Goal: Navigation & Orientation: Understand site structure

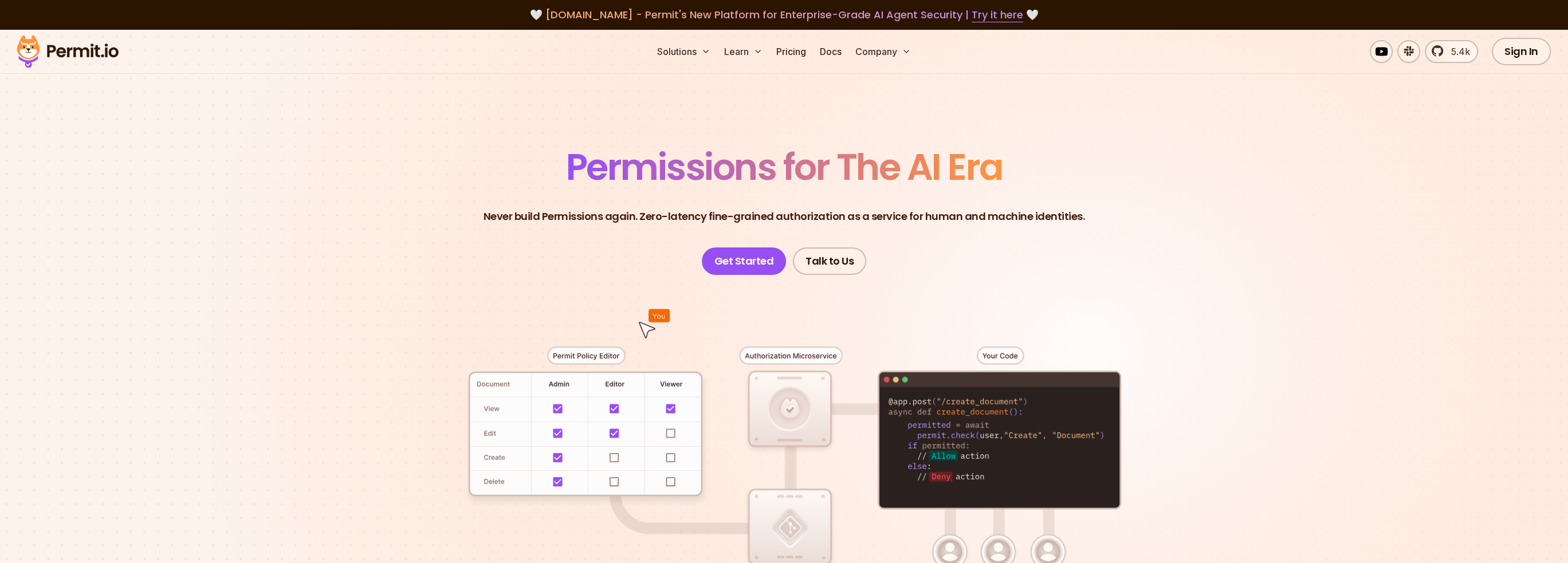
click at [671, 407] on div at bounding box center [784, 485] width 802 height 421
click at [670, 407] on div at bounding box center [784, 485] width 802 height 421
click at [672, 411] on div at bounding box center [784, 485] width 802 height 421
click at [573, 434] on div at bounding box center [784, 485] width 802 height 421
click at [620, 399] on div at bounding box center [784, 485] width 802 height 421
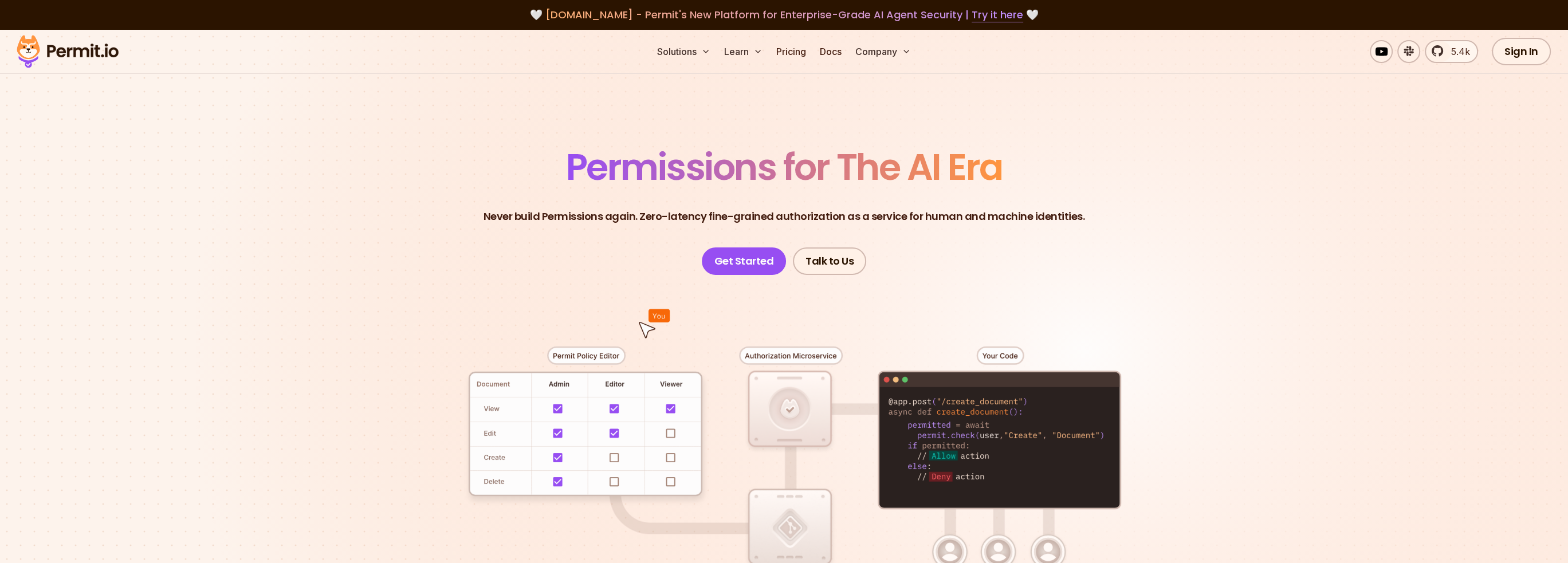
click at [596, 407] on div at bounding box center [784, 485] width 802 height 421
click at [600, 349] on div at bounding box center [784, 485] width 802 height 421
click at [756, 354] on div at bounding box center [784, 485] width 802 height 421
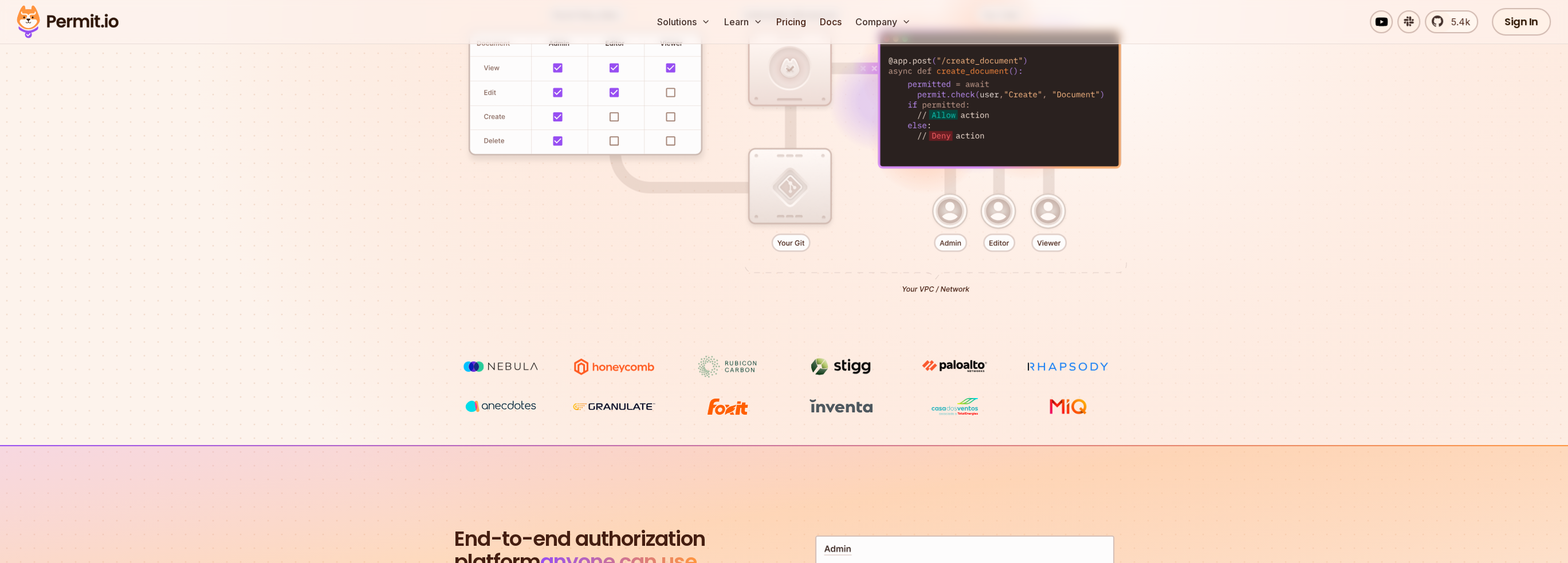
scroll to position [381, 0]
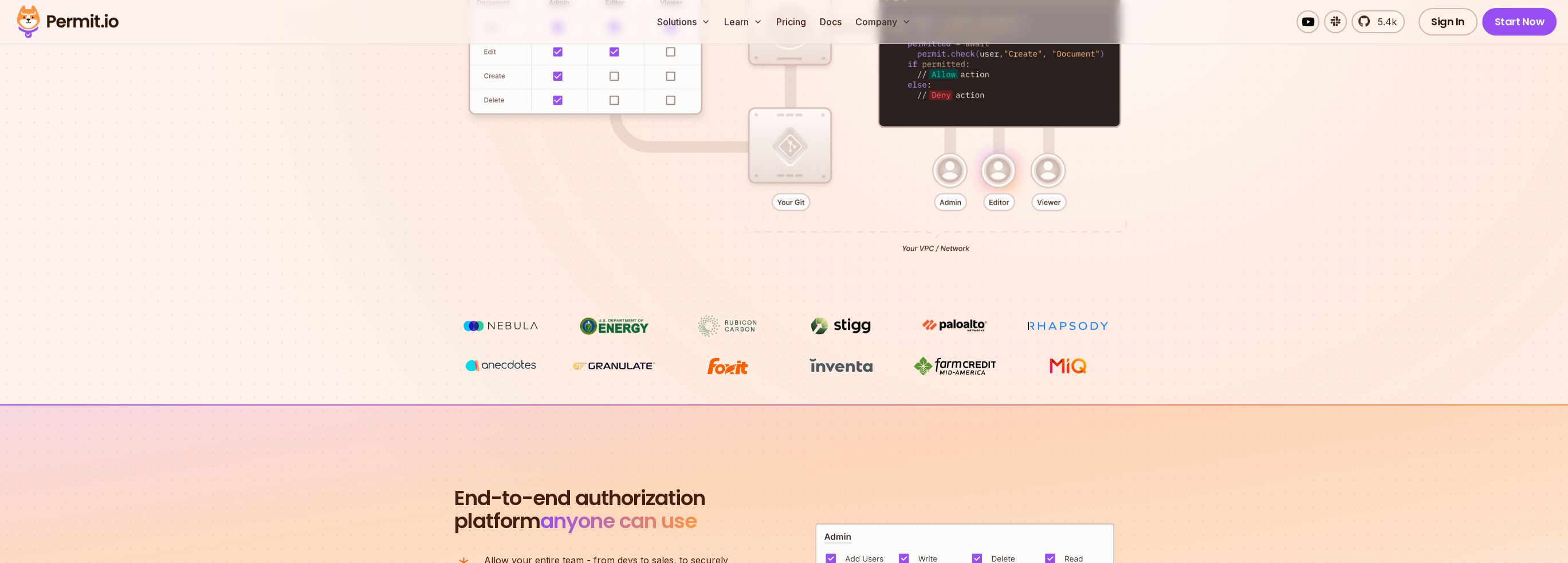
click at [520, 330] on img at bounding box center [501, 326] width 86 height 22
click at [520, 324] on img at bounding box center [501, 326] width 86 height 22
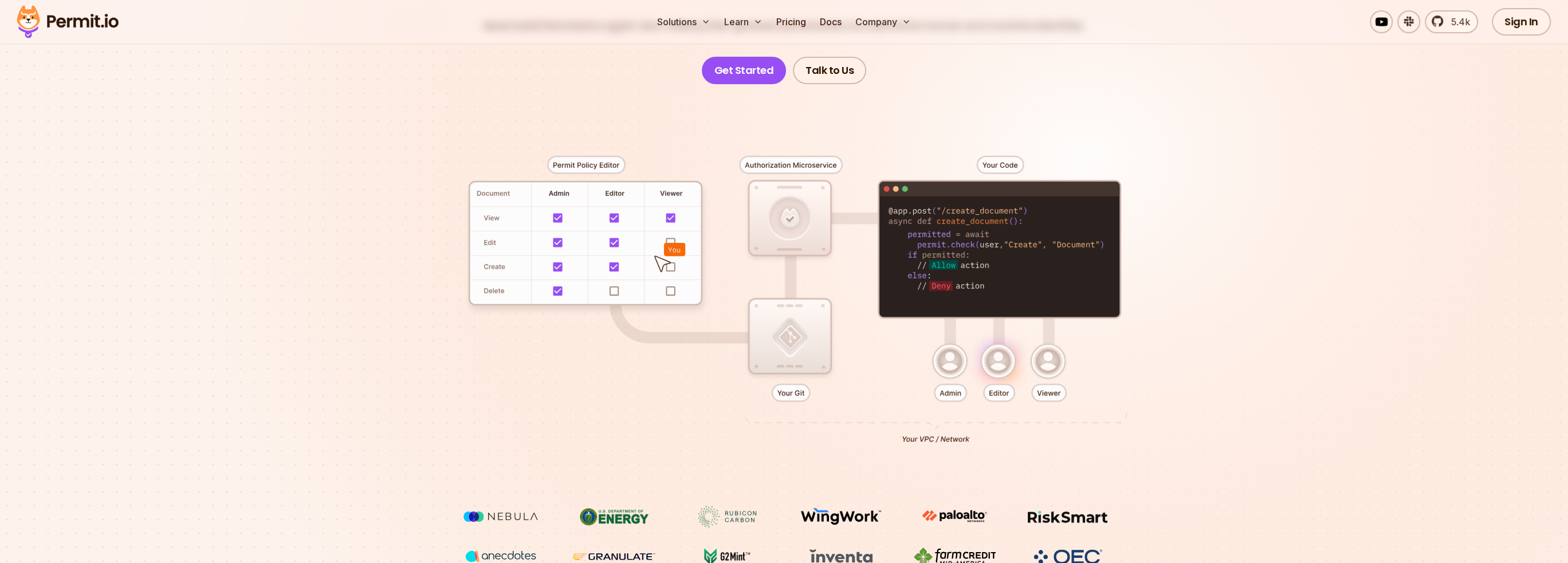
click at [781, 341] on div at bounding box center [784, 294] width 802 height 421
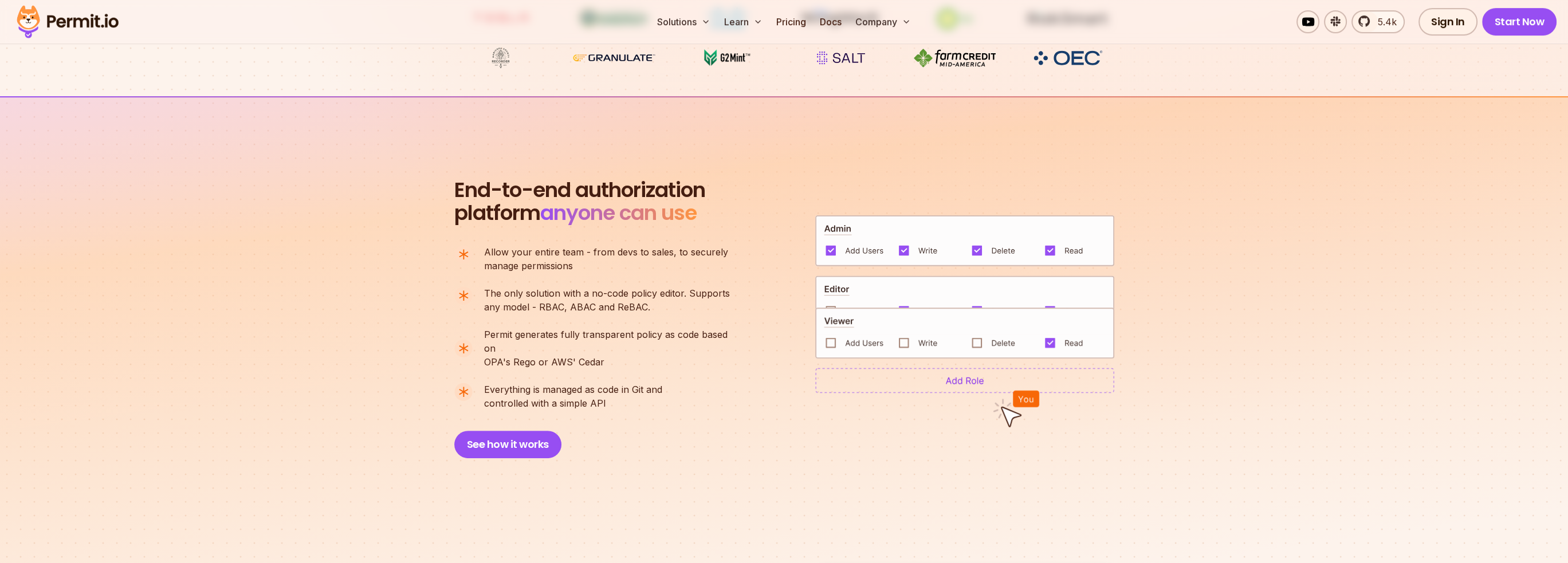
scroll to position [763, 0]
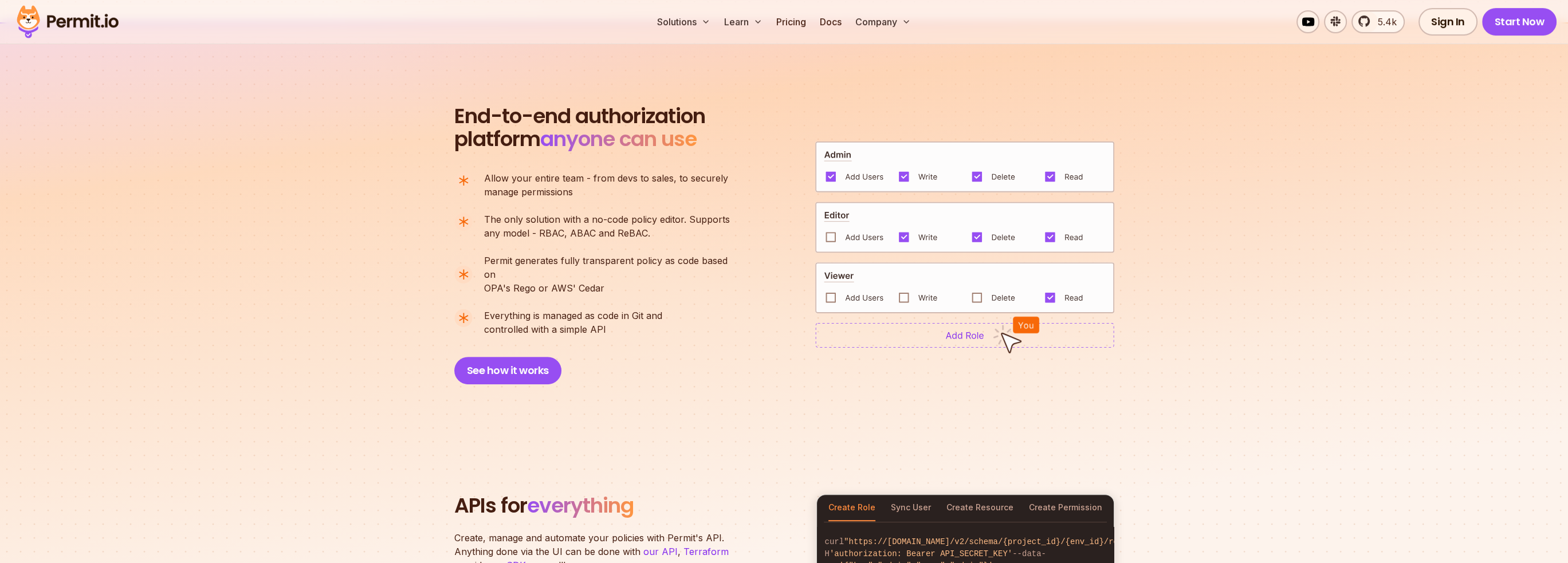
click at [900, 293] on img at bounding box center [965, 287] width 299 height 51
click at [903, 288] on img at bounding box center [965, 287] width 299 height 51
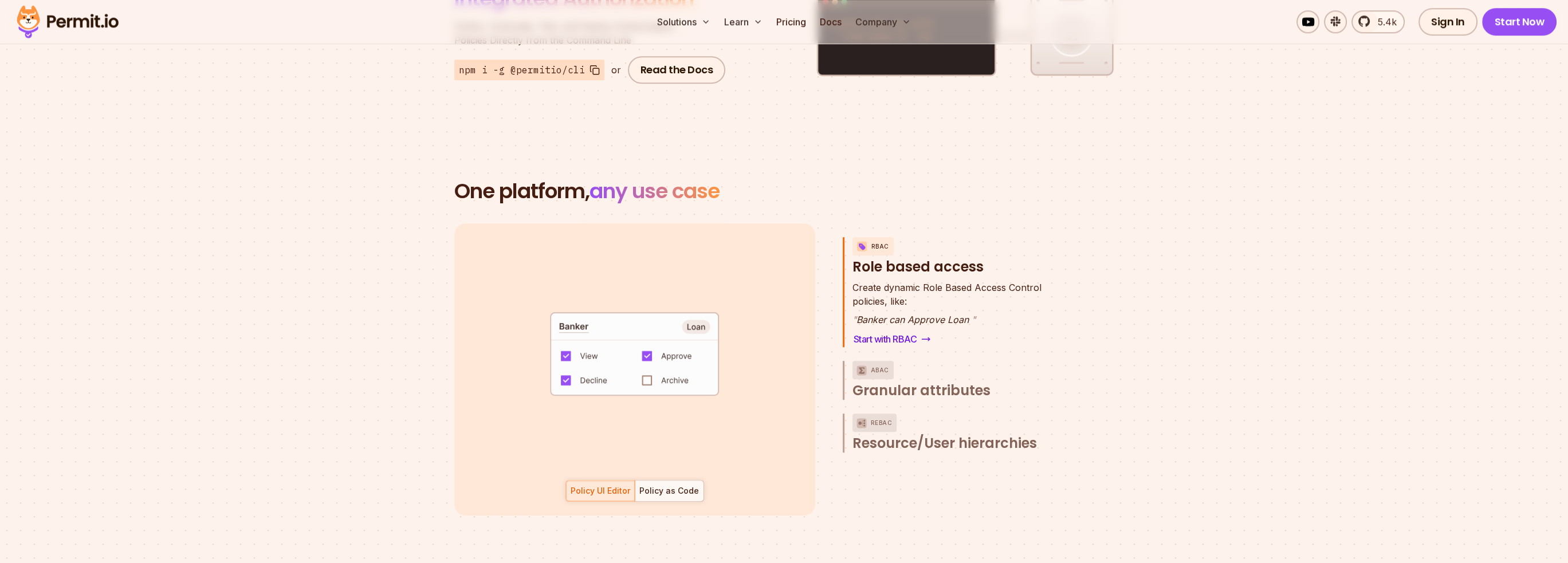
scroll to position [1717, 0]
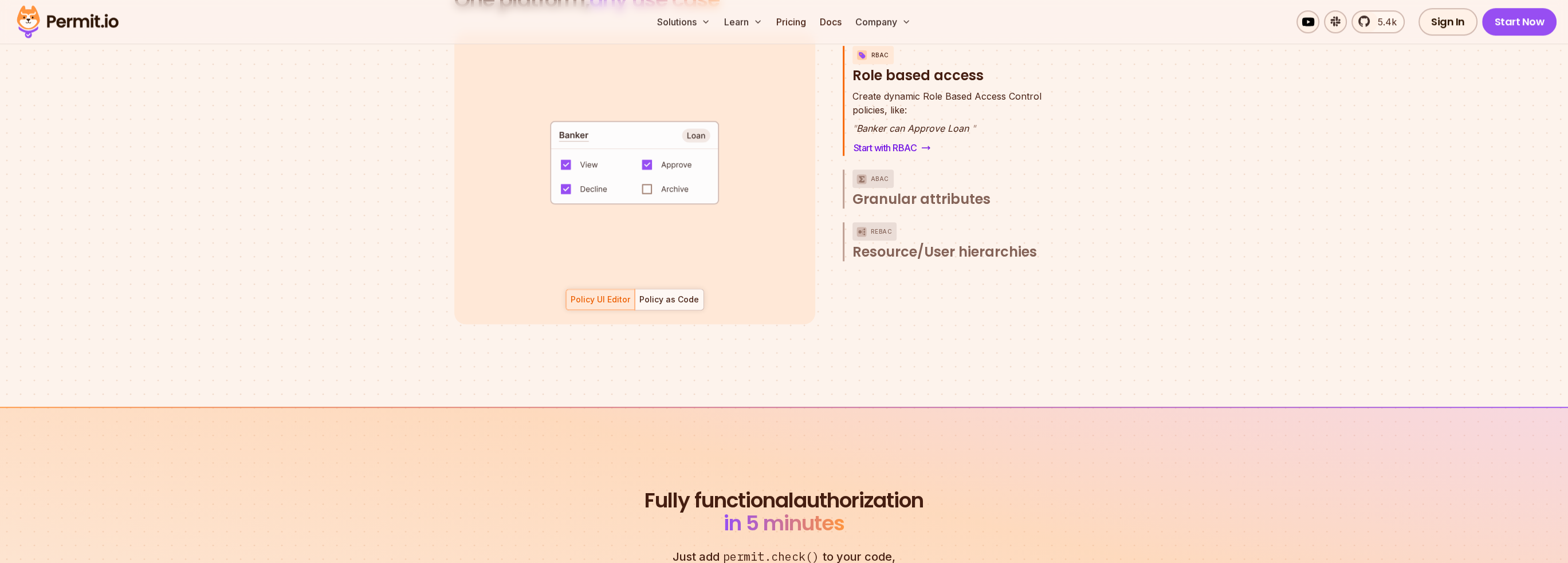
click at [596, 288] on div "Policy UI Editor Policy as Code" at bounding box center [635, 299] width 139 height 22
click at [606, 288] on div "Policy UI Editor Policy as Code" at bounding box center [635, 299] width 139 height 22
click at [675, 294] on div "Policy as Code" at bounding box center [669, 299] width 60 height 12
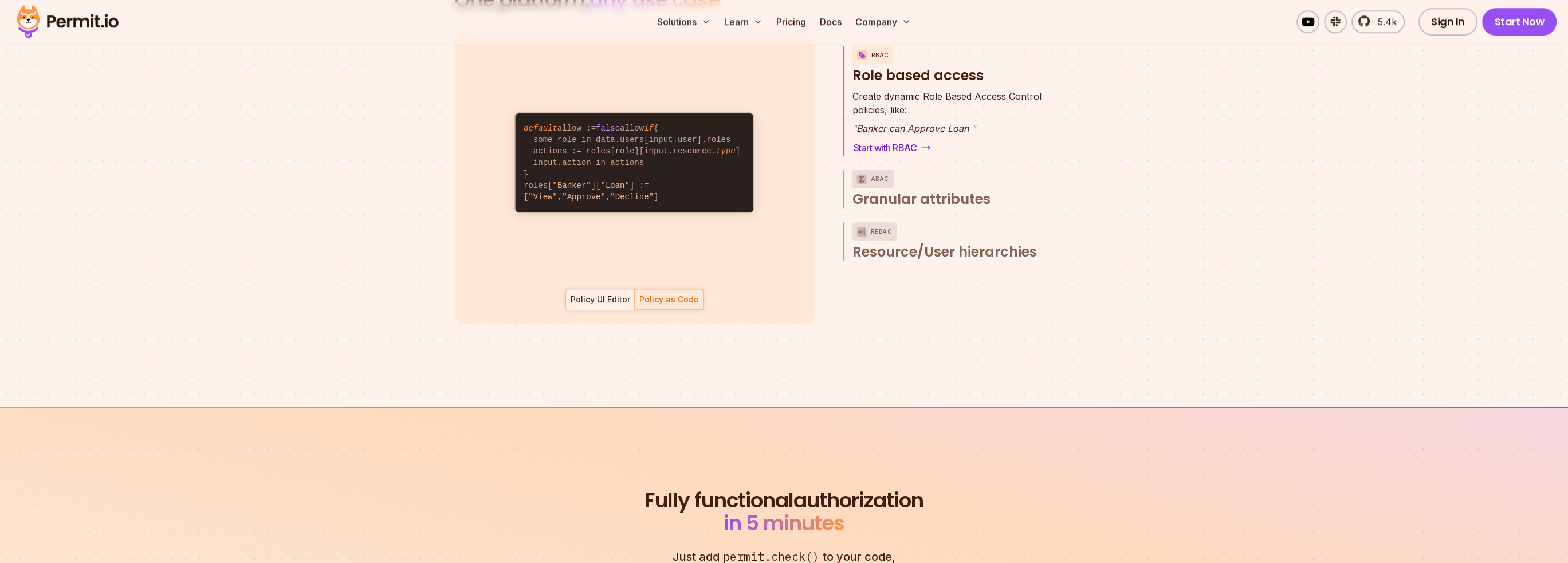
click at [581, 294] on div "Policy UI Editor" at bounding box center [600, 299] width 60 height 12
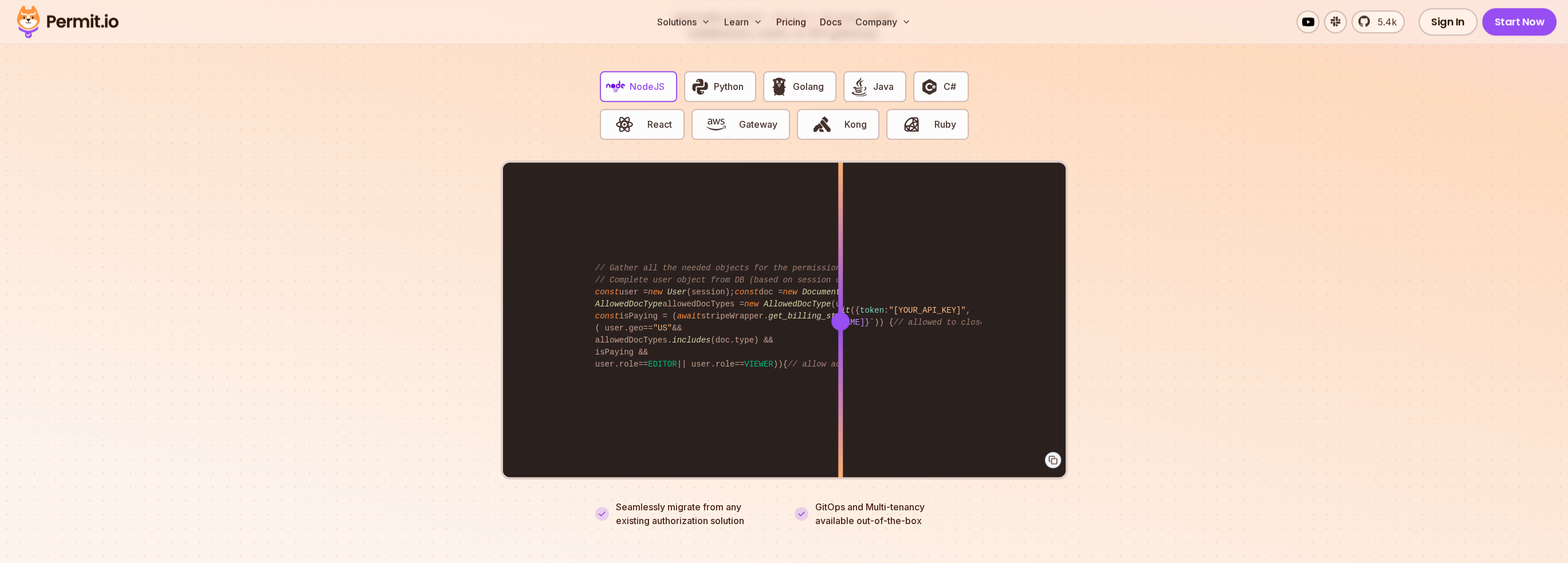
scroll to position [2290, 0]
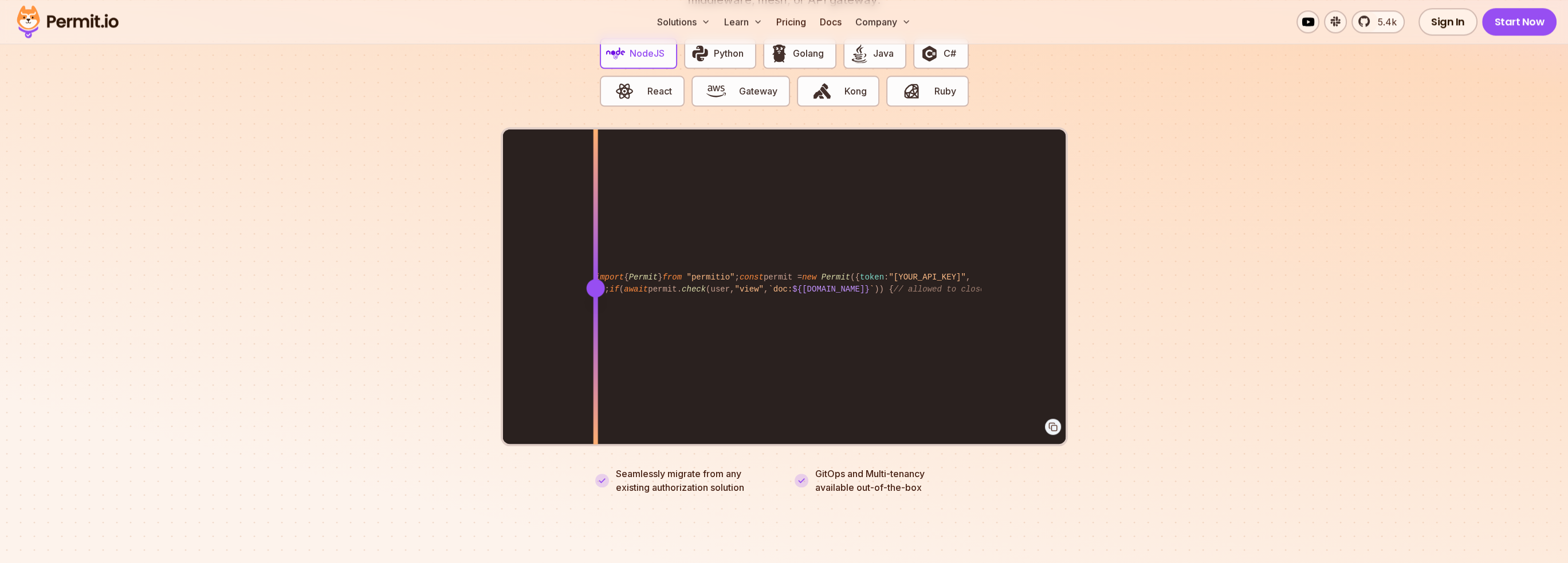
drag, startPoint x: 830, startPoint y: 276, endPoint x: 596, endPoint y: 289, distance: 234.4
click at [596, 289] on div at bounding box center [596, 287] width 5 height 316
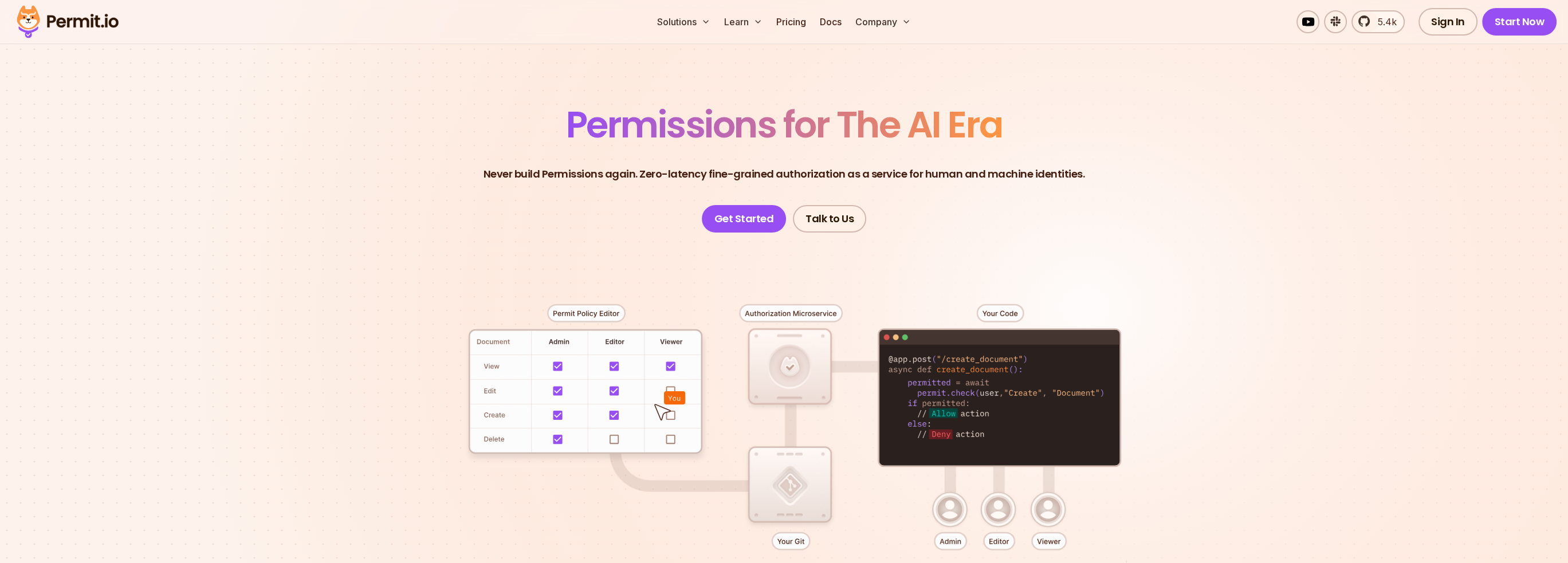
scroll to position [0, 0]
